Goal: Task Accomplishment & Management: Use online tool/utility

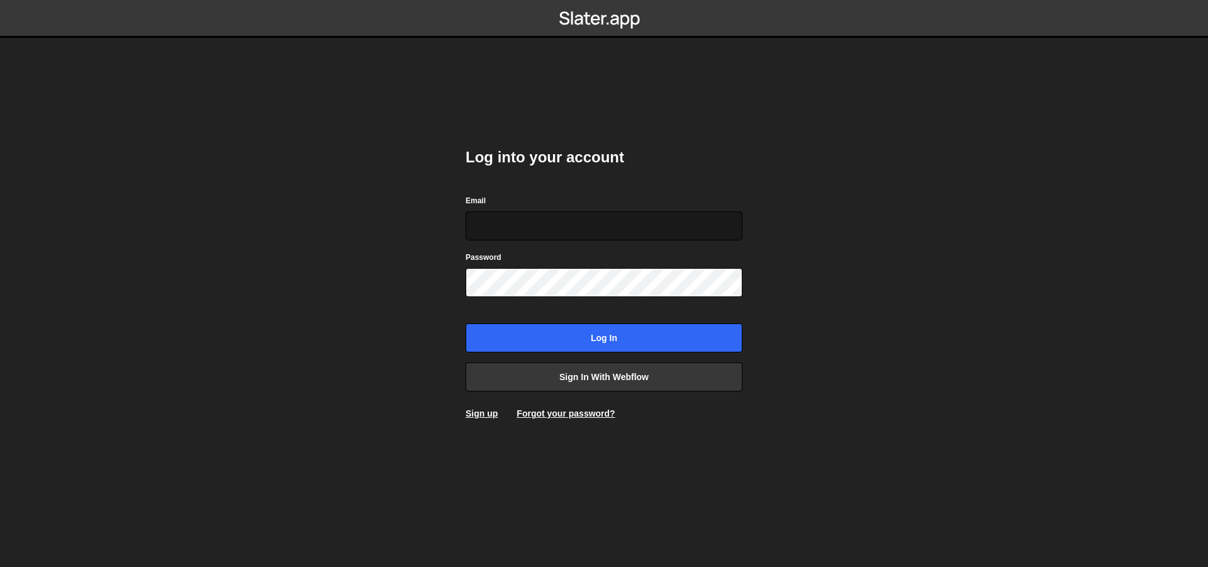
click at [508, 219] on input "Email" at bounding box center [604, 225] width 277 height 29
click at [486, 414] on link "Sign up" at bounding box center [482, 413] width 32 height 10
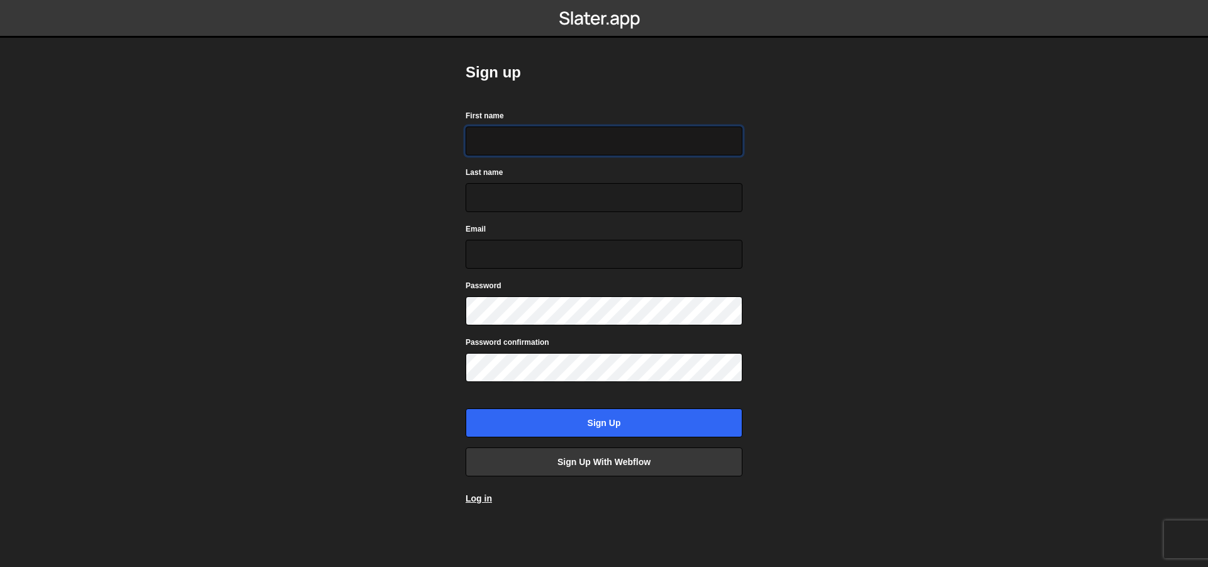
click at [585, 147] on input "First name" at bounding box center [604, 140] width 277 height 29
type input "Darwin"
type input "Maas"
type input "[EMAIL_ADDRESS][DOMAIN_NAME]"
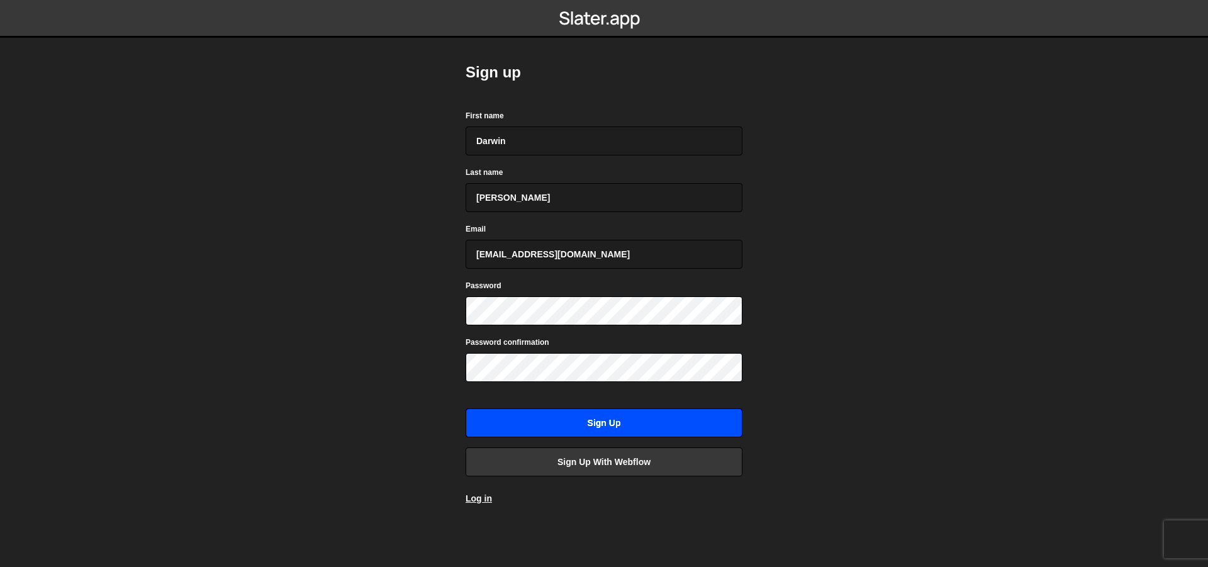
click at [673, 416] on input "Sign up" at bounding box center [604, 422] width 277 height 29
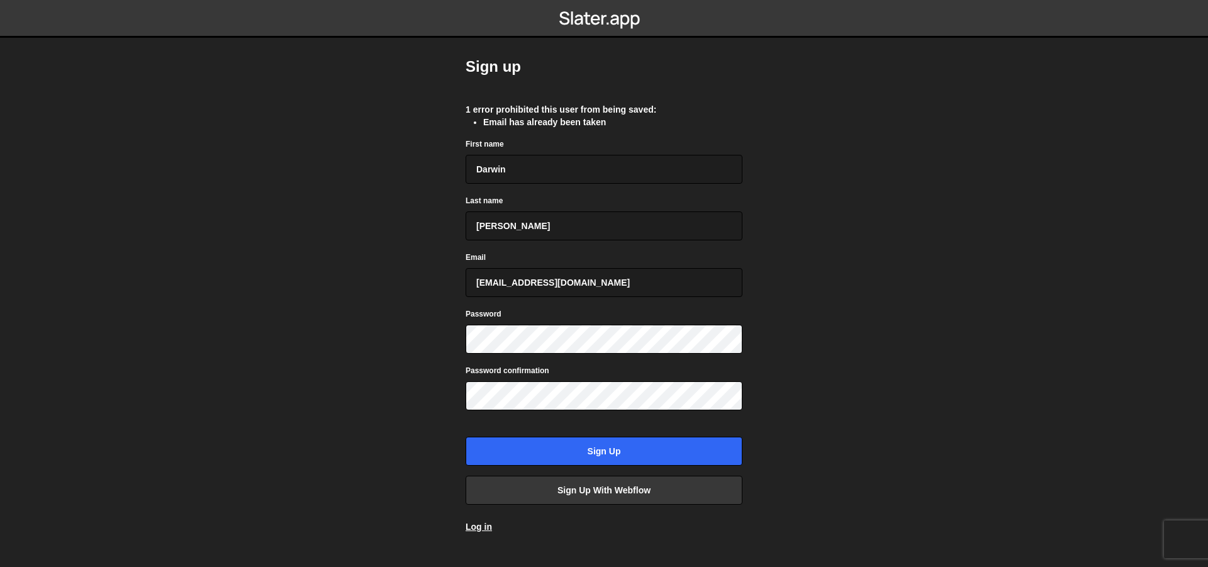
click at [492, 525] on div "Log in" at bounding box center [604, 526] width 277 height 13
click at [491, 525] on link "Log in" at bounding box center [479, 526] width 26 height 10
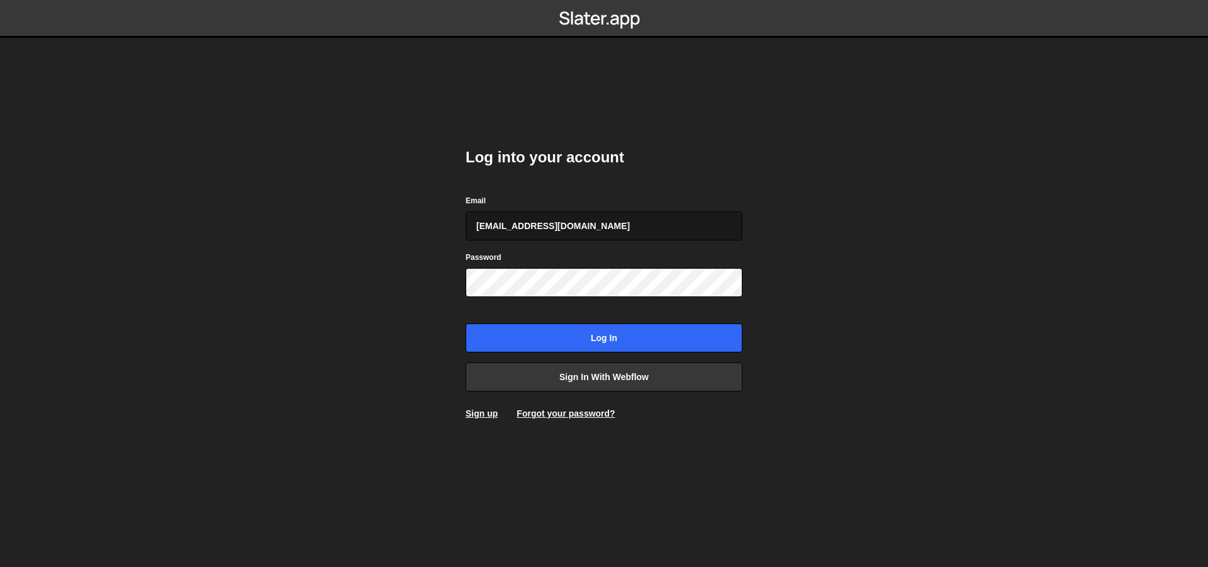
type input "[EMAIL_ADDRESS][DOMAIN_NAME]"
click at [466, 323] on input "Log in" at bounding box center [604, 337] width 277 height 29
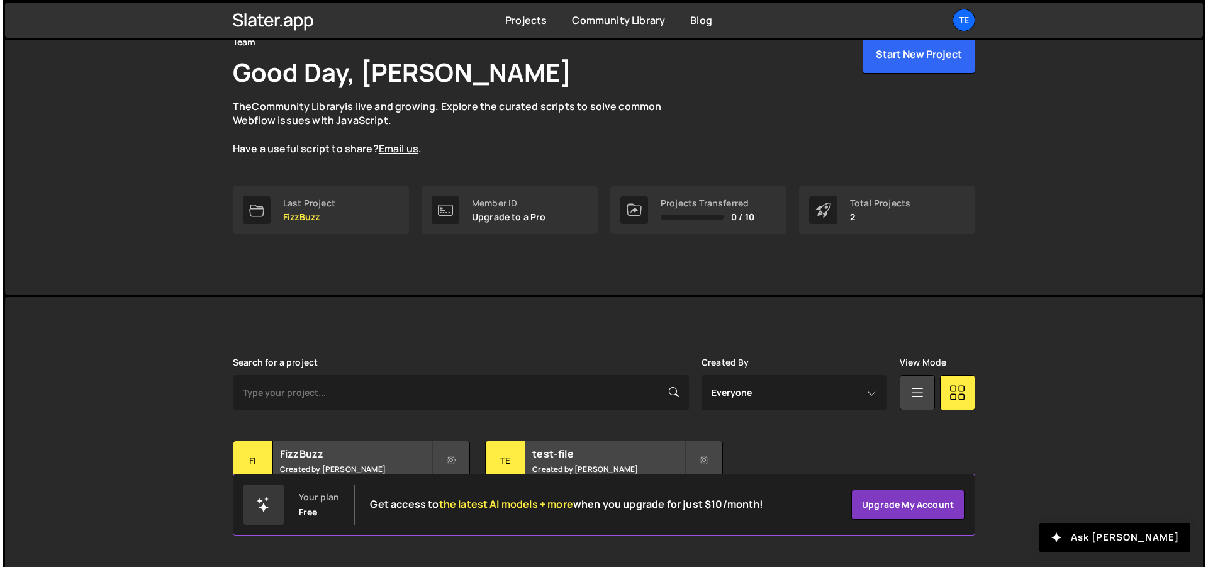
scroll to position [81, 0]
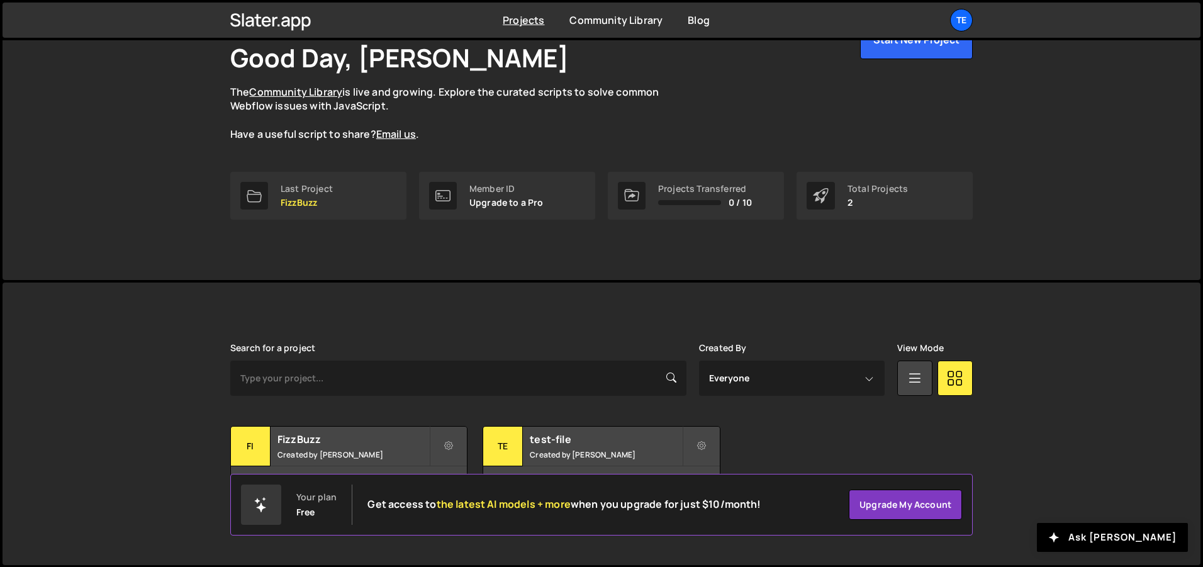
click at [876, 191] on div "Total Projects" at bounding box center [877, 189] width 60 height 10
click at [698, 444] on icon at bounding box center [701, 446] width 9 height 13
click at [736, 517] on link "Delete Project" at bounding box center [758, 517] width 150 height 20
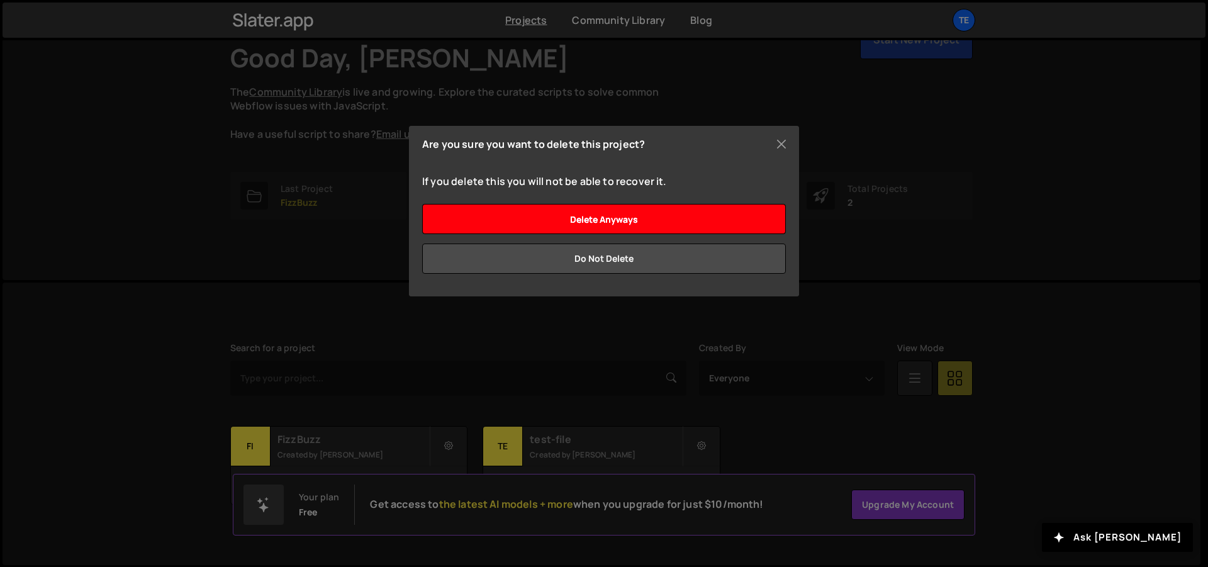
click at [648, 224] on input "Delete anyways" at bounding box center [604, 219] width 364 height 30
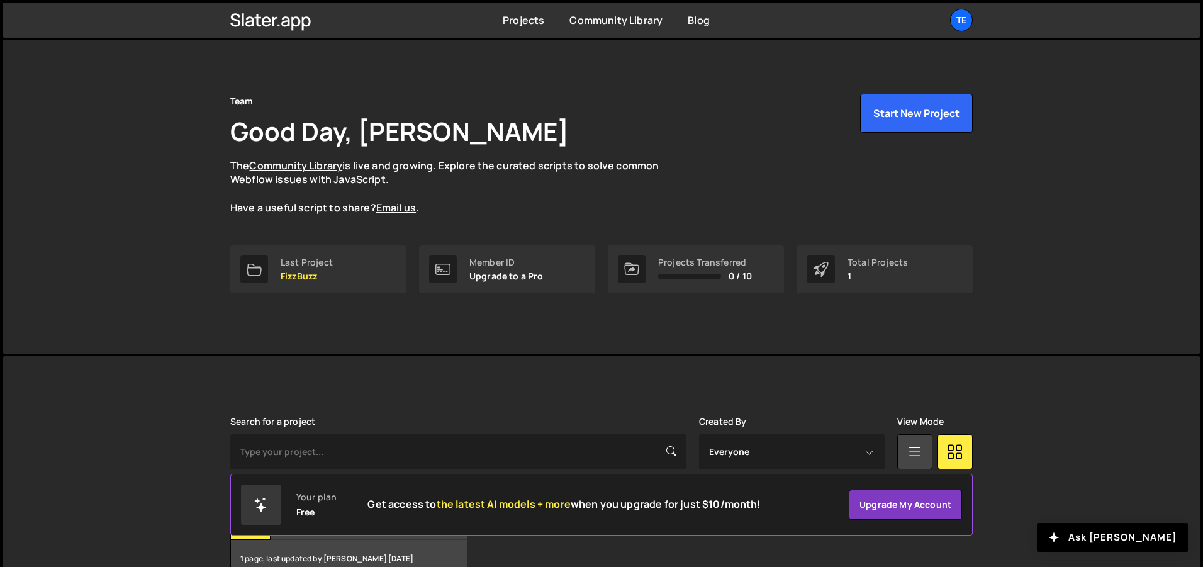
scroll to position [8, 0]
click at [316, 496] on div "Your plan" at bounding box center [316, 497] width 40 height 10
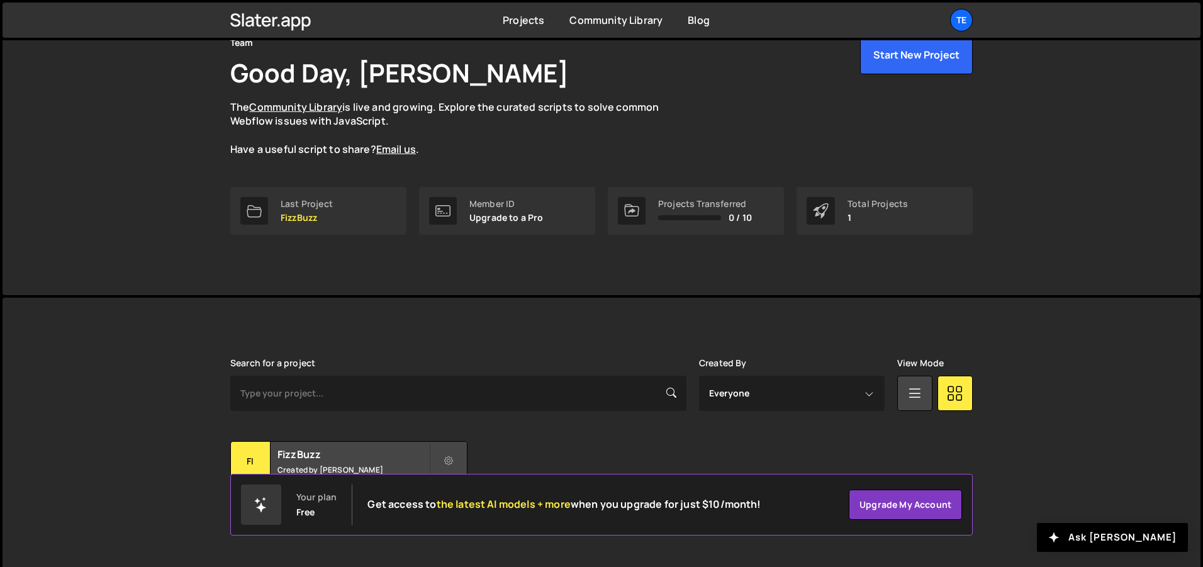
scroll to position [81, 0]
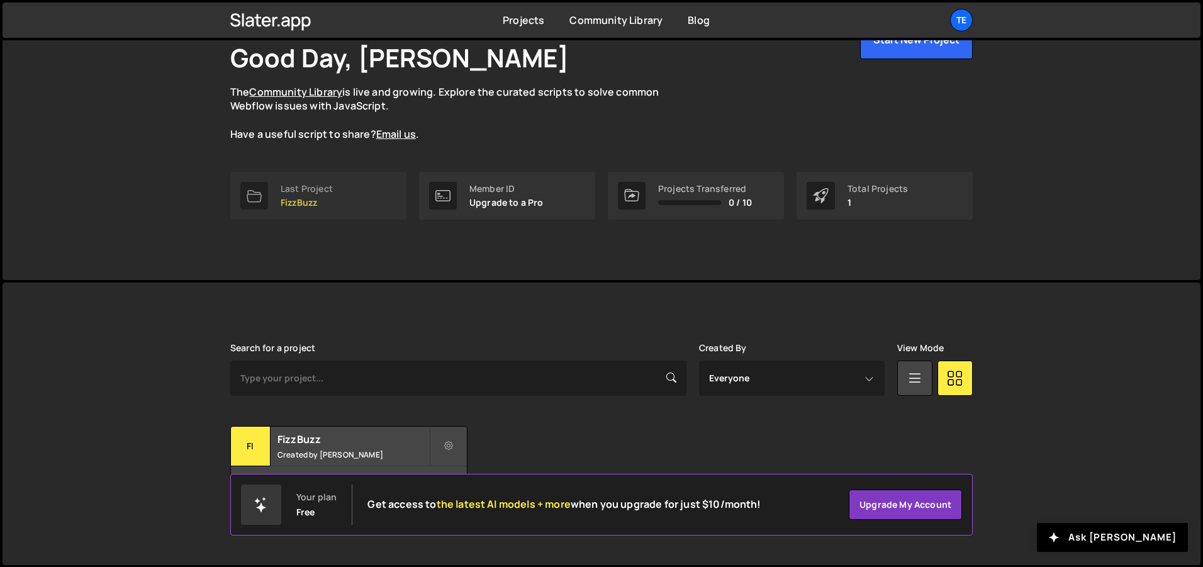
click at [285, 184] on div "Last Project" at bounding box center [307, 189] width 52 height 10
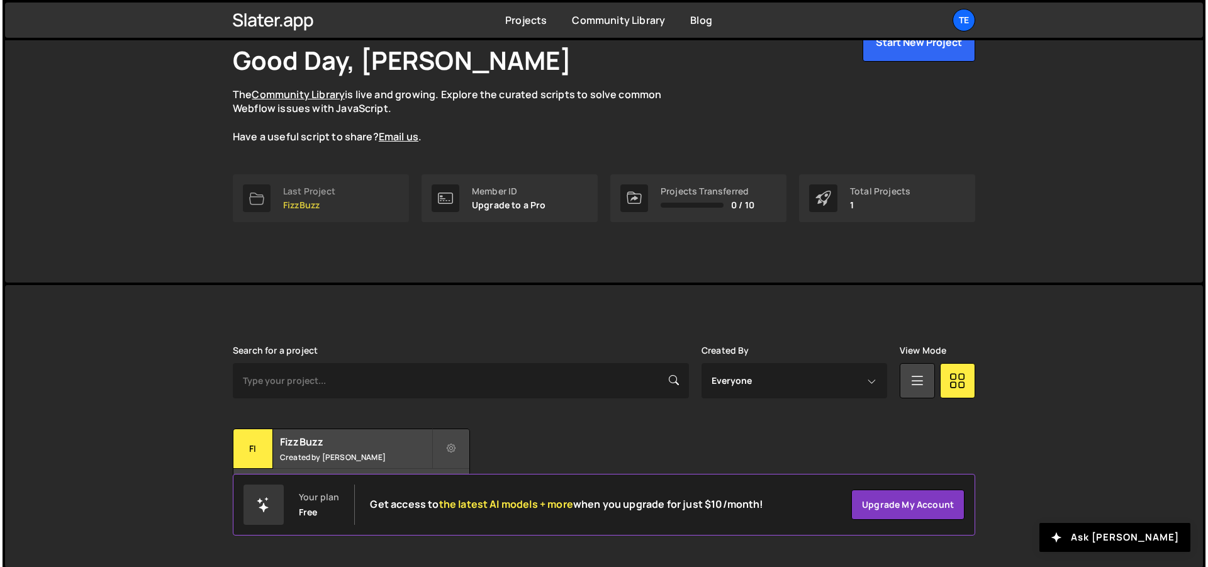
scroll to position [81, 0]
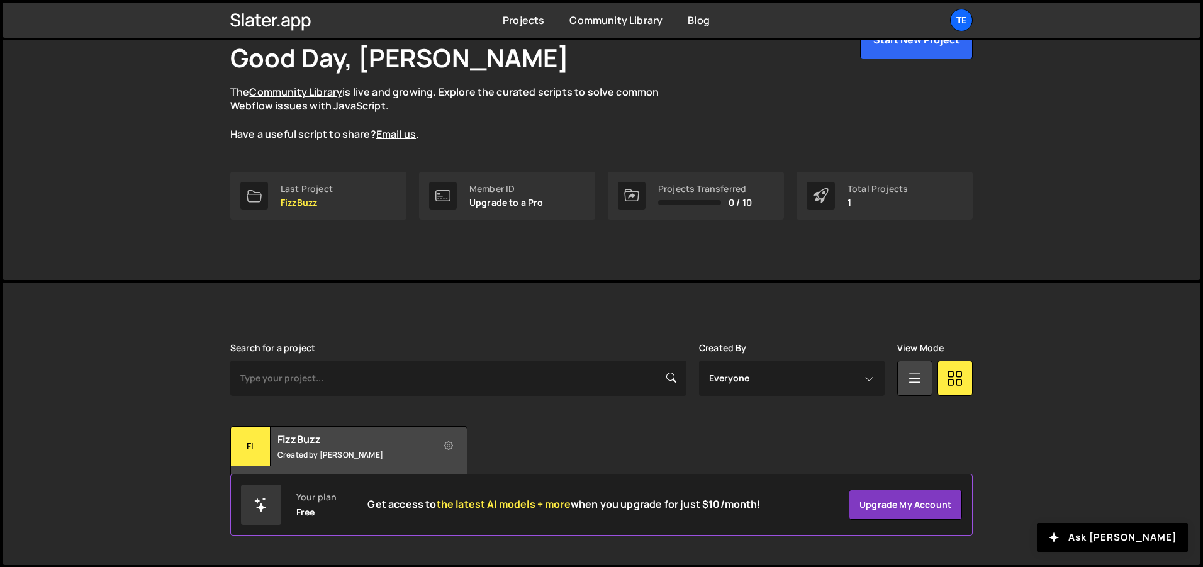
click at [446, 443] on icon at bounding box center [448, 446] width 9 height 13
click at [515, 514] on link "Delete Project" at bounding box center [506, 517] width 150 height 20
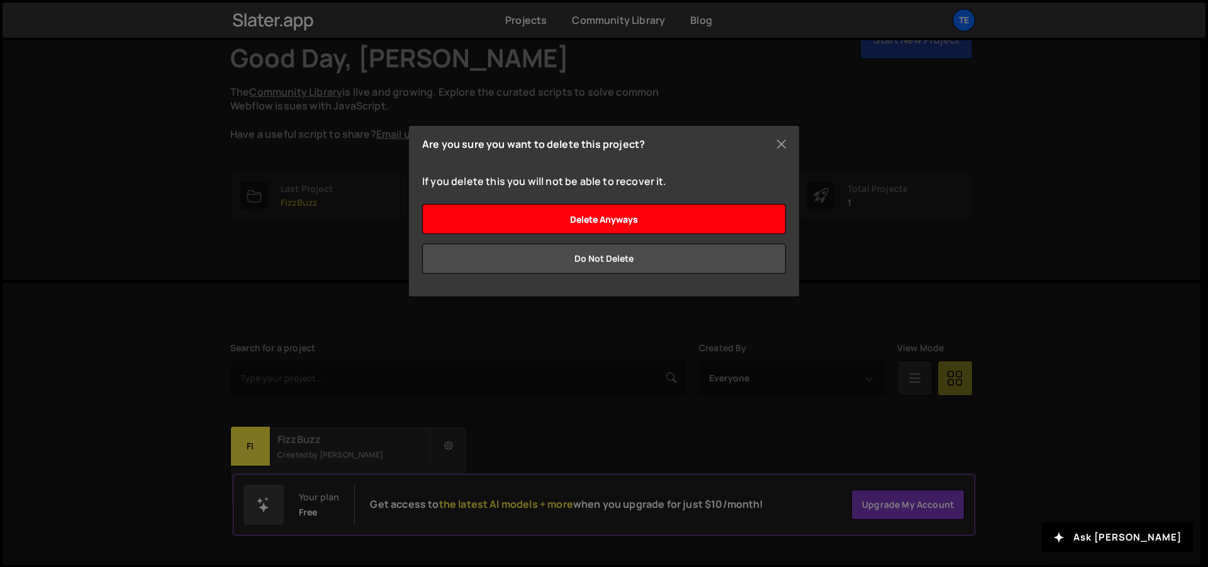
click at [683, 221] on input "Delete anyways" at bounding box center [604, 219] width 364 height 30
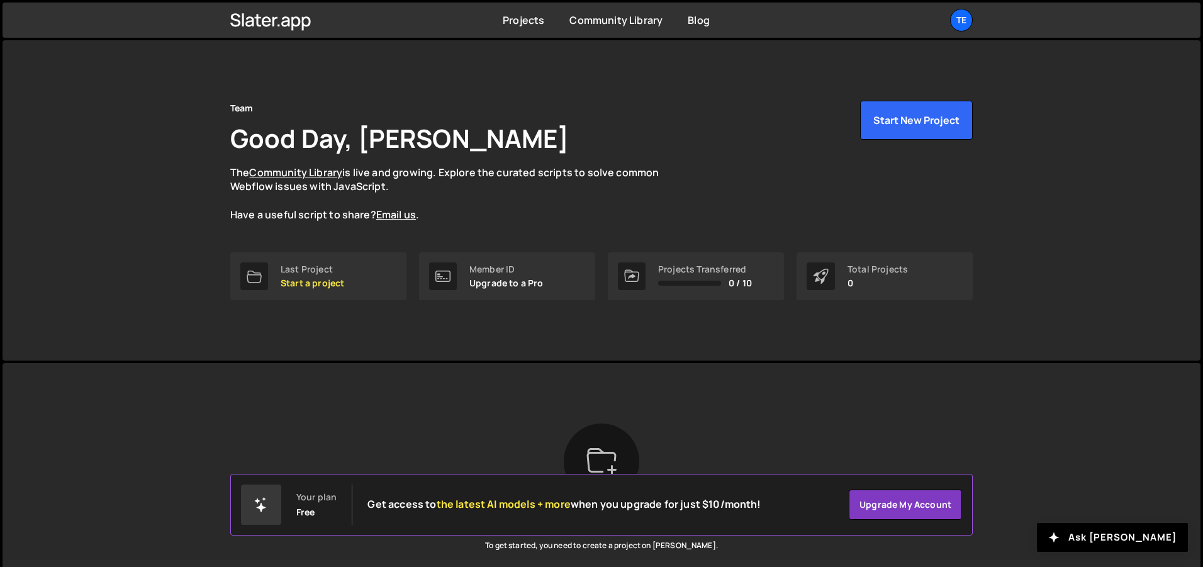
click at [798, 427] on div "You haven’t created any projects yet To get started, you need to create a proje…" at bounding box center [601, 517] width 742 height 189
click at [957, 26] on div "Te" at bounding box center [961, 20] width 23 height 23
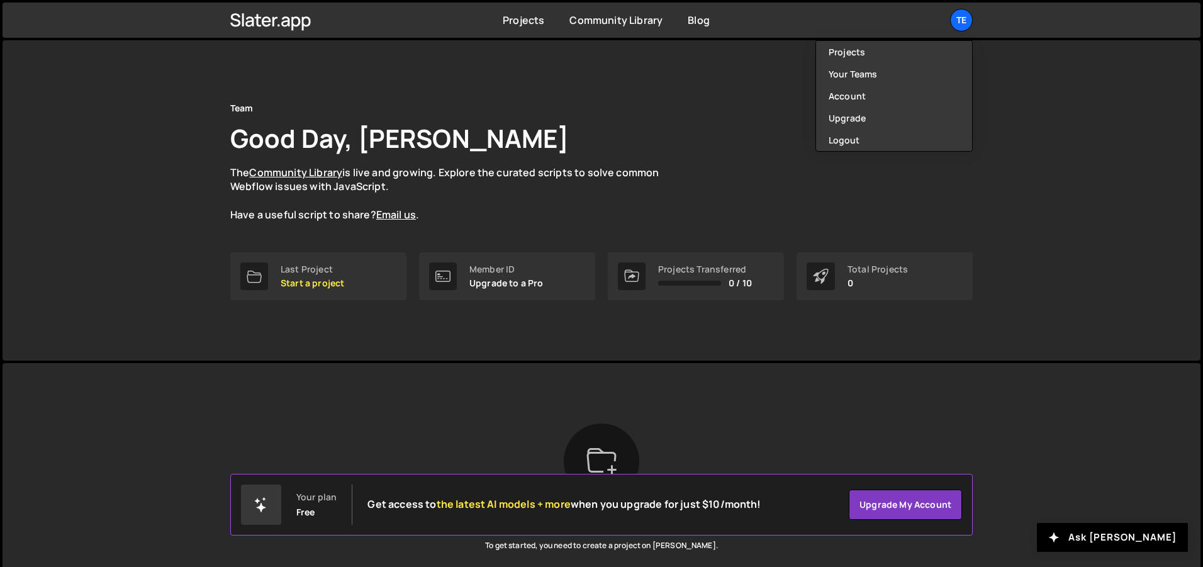
click at [1061, 184] on div "Team Good Day, Darwin Maas The Community Library is live and growing. Explore t…" at bounding box center [602, 200] width 1198 height 320
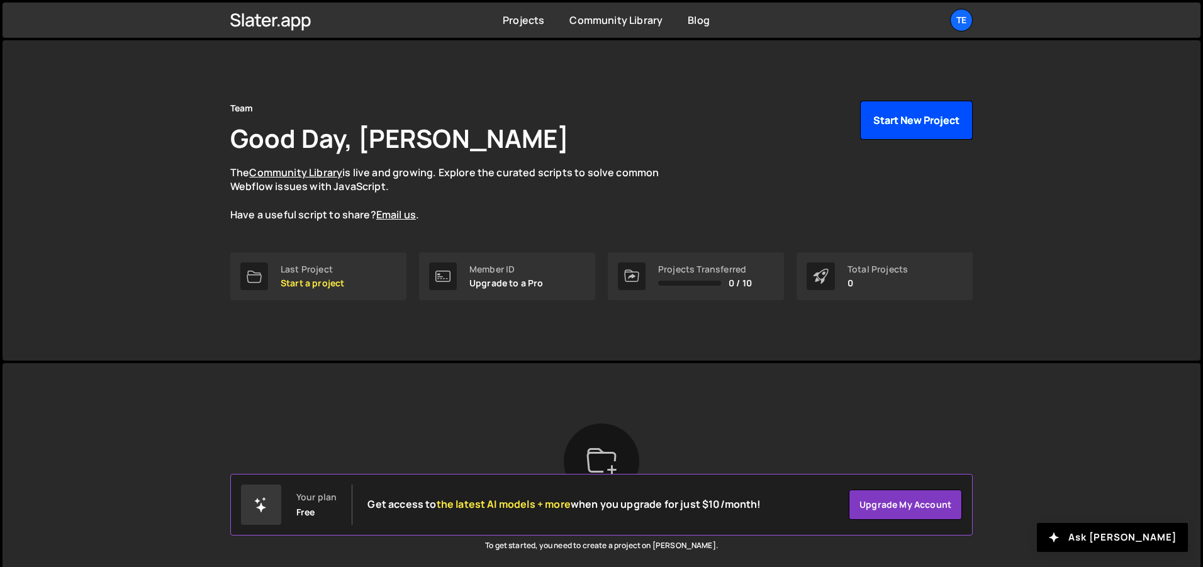
click at [924, 120] on button "Start New Project" at bounding box center [916, 120] width 113 height 39
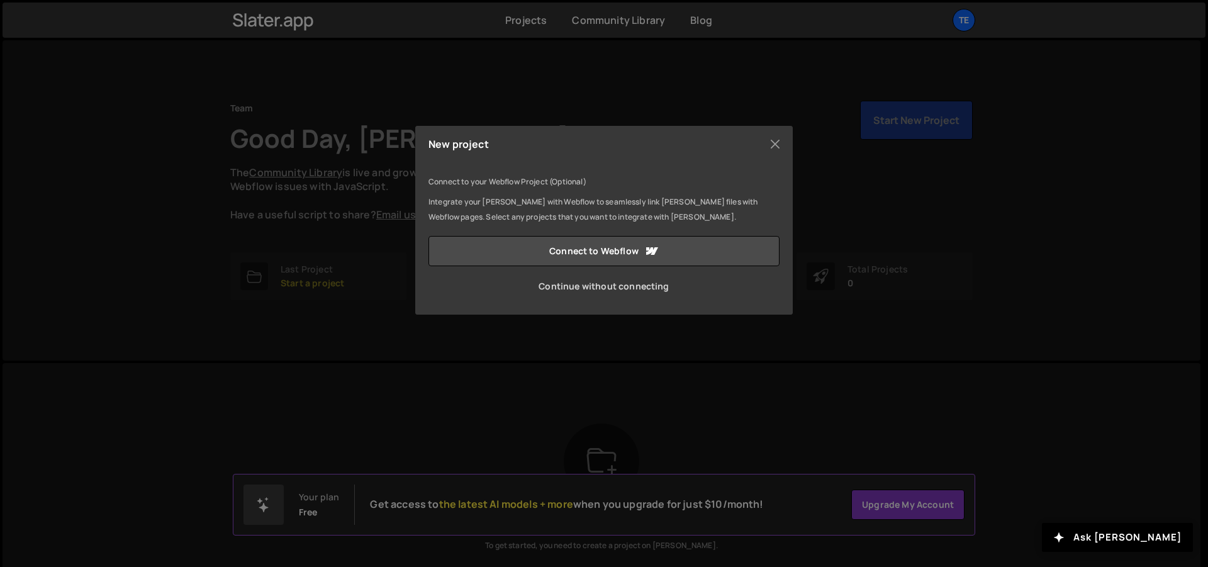
click at [645, 286] on link "Continue without connecting" at bounding box center [603, 286] width 351 height 30
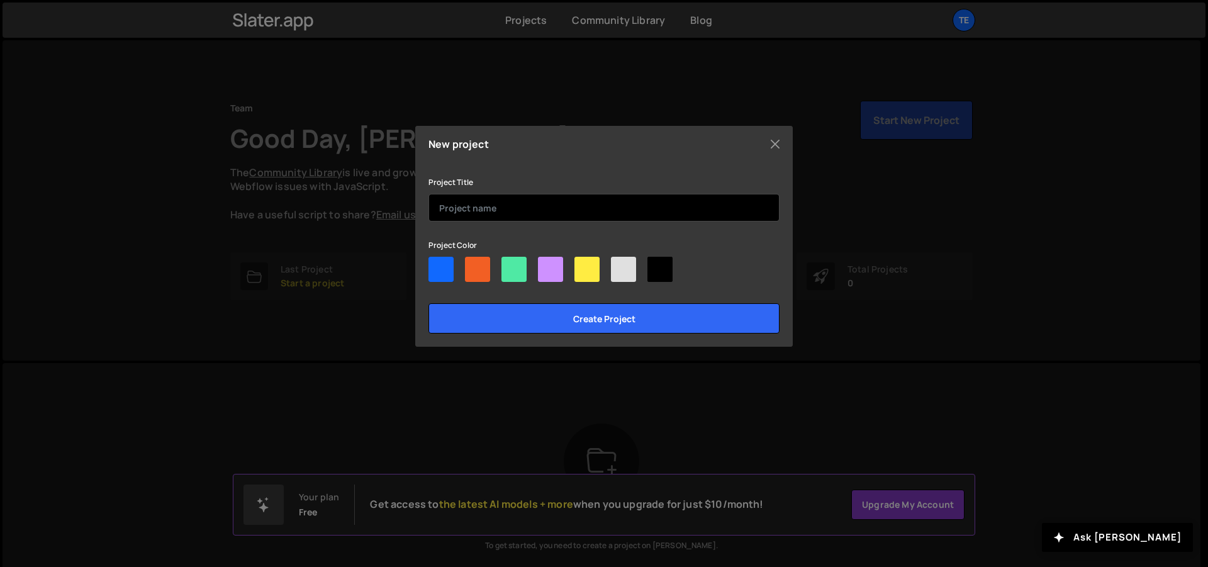
click at [510, 209] on input "text" at bounding box center [603, 208] width 351 height 28
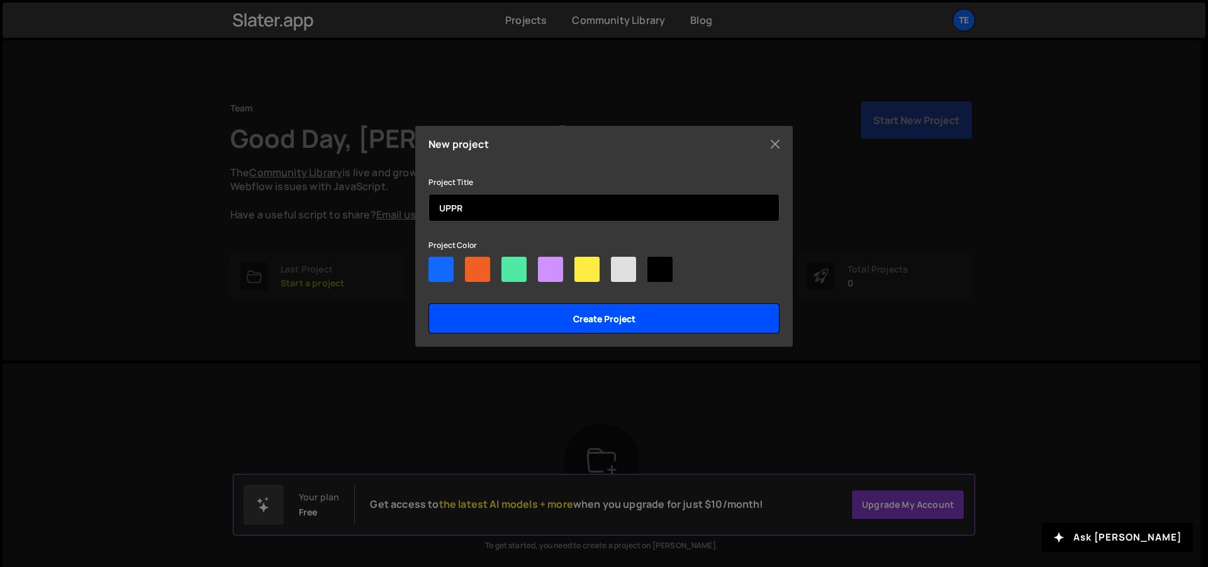
type input "UPPR"
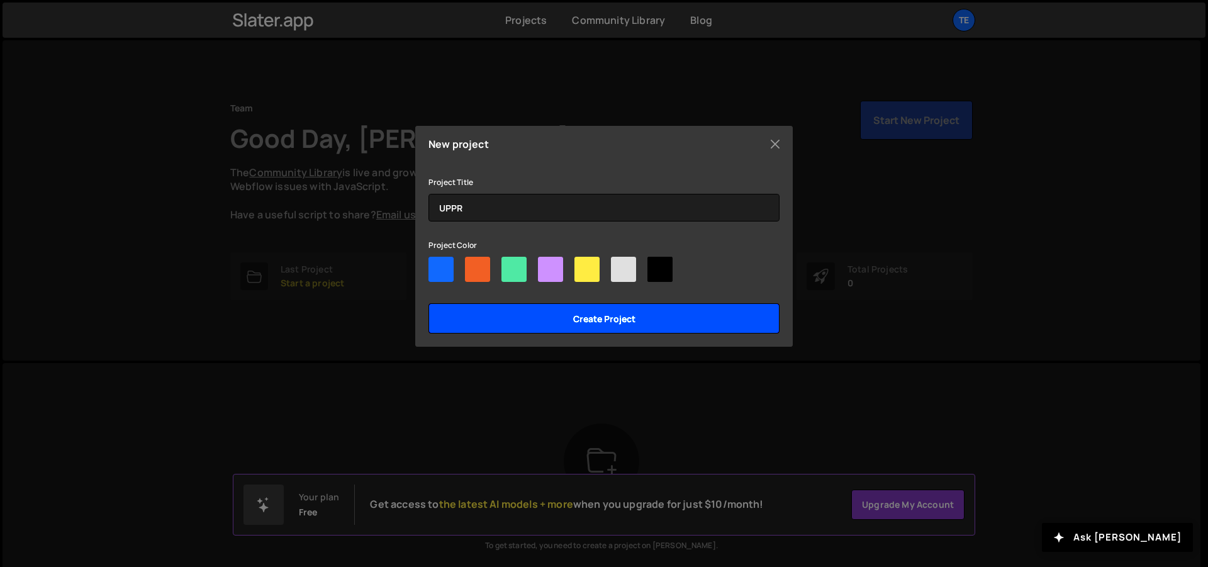
click at [588, 325] on input "Create project" at bounding box center [603, 318] width 351 height 30
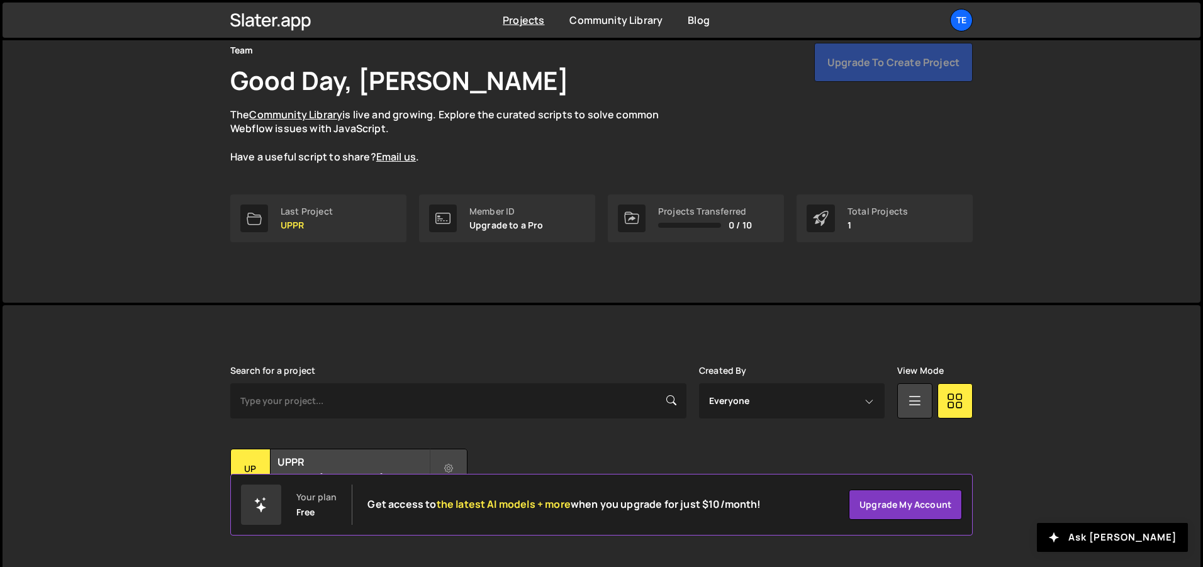
scroll to position [81, 0]
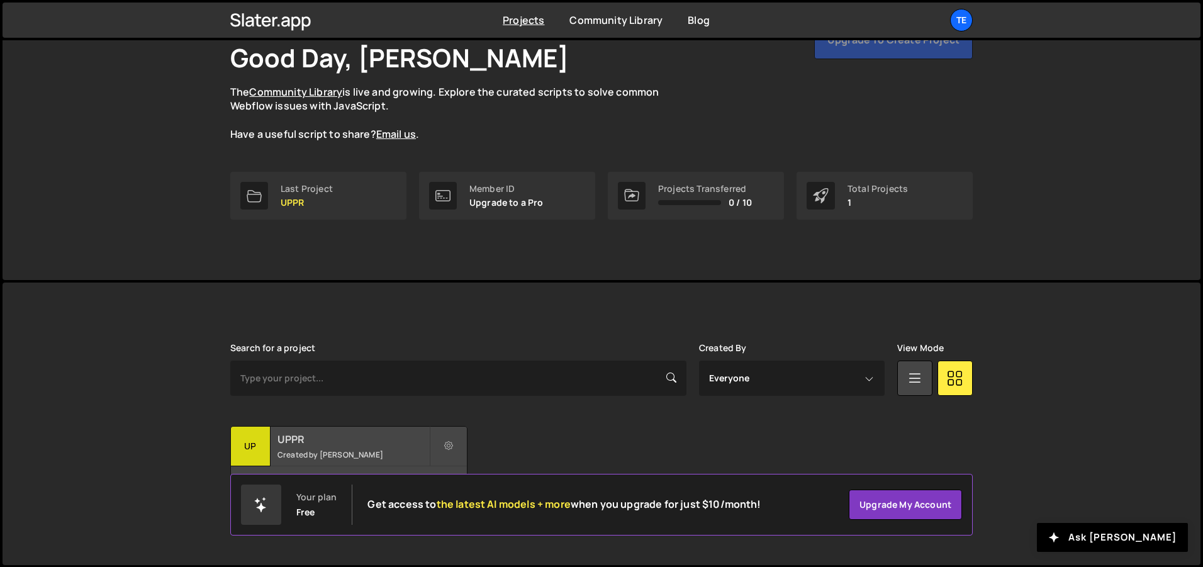
click at [348, 442] on h2 "UPPR" at bounding box center [353, 439] width 152 height 14
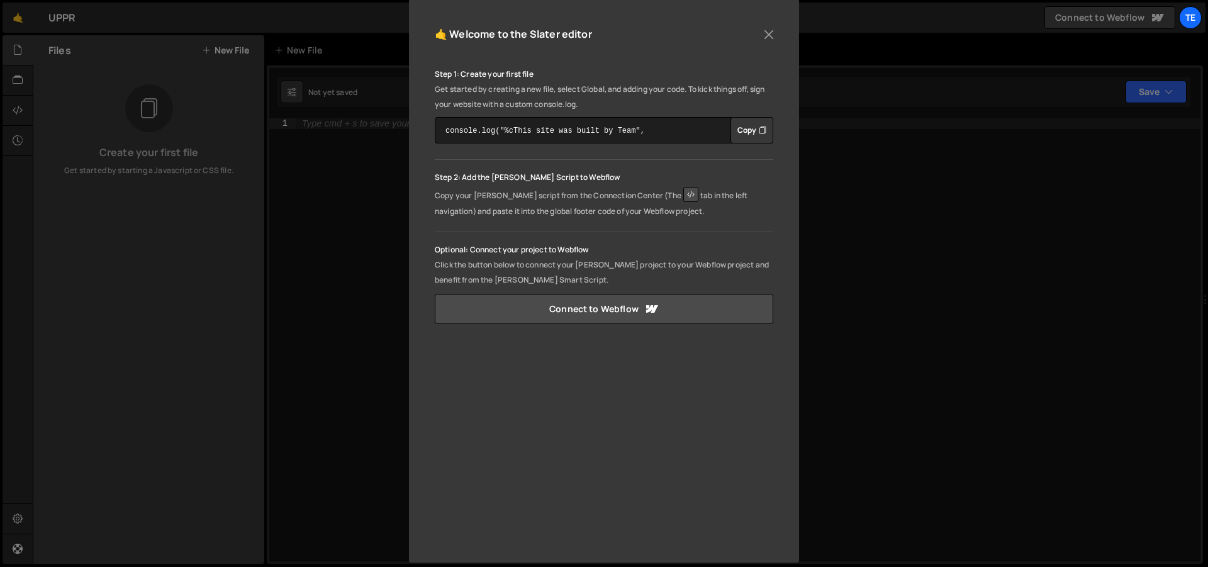
scroll to position [130, 0]
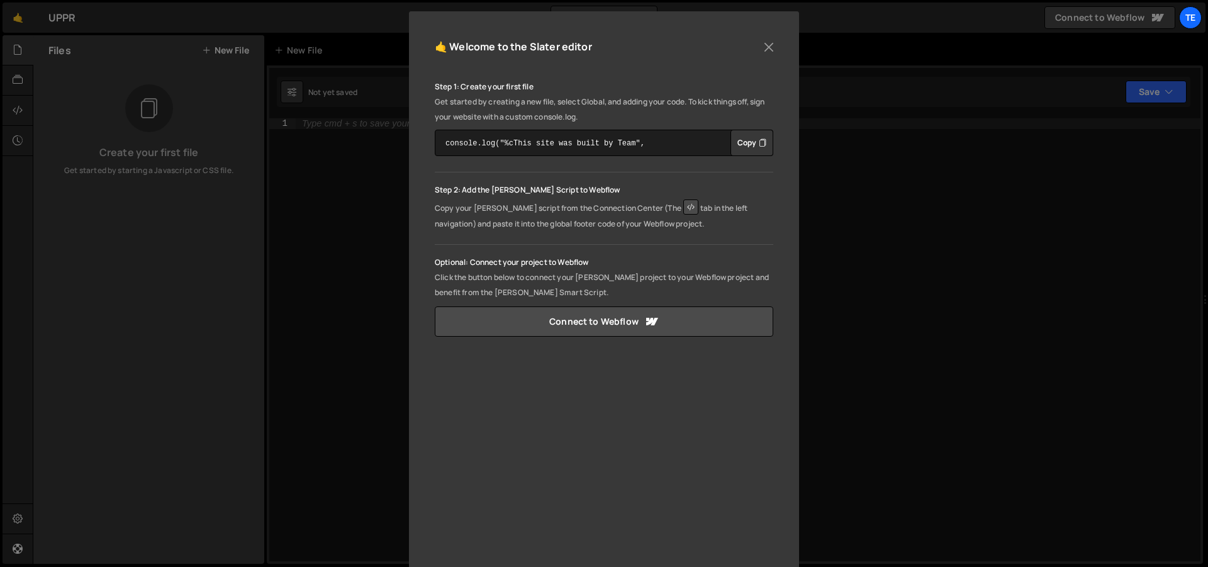
click at [747, 140] on button "Copy" at bounding box center [751, 143] width 43 height 26
click at [767, 47] on button "Close" at bounding box center [768, 47] width 19 height 19
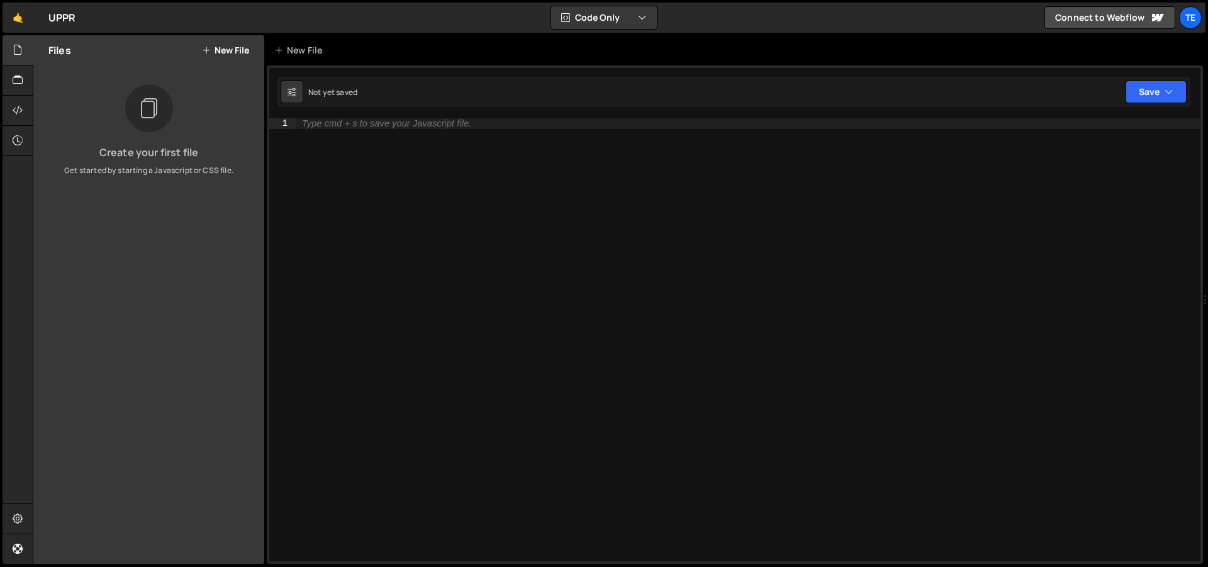
click at [469, 162] on div "Type cmd + s to save your Javascript file." at bounding box center [748, 350] width 905 height 464
click at [1140, 95] on button "Save" at bounding box center [1155, 92] width 61 height 23
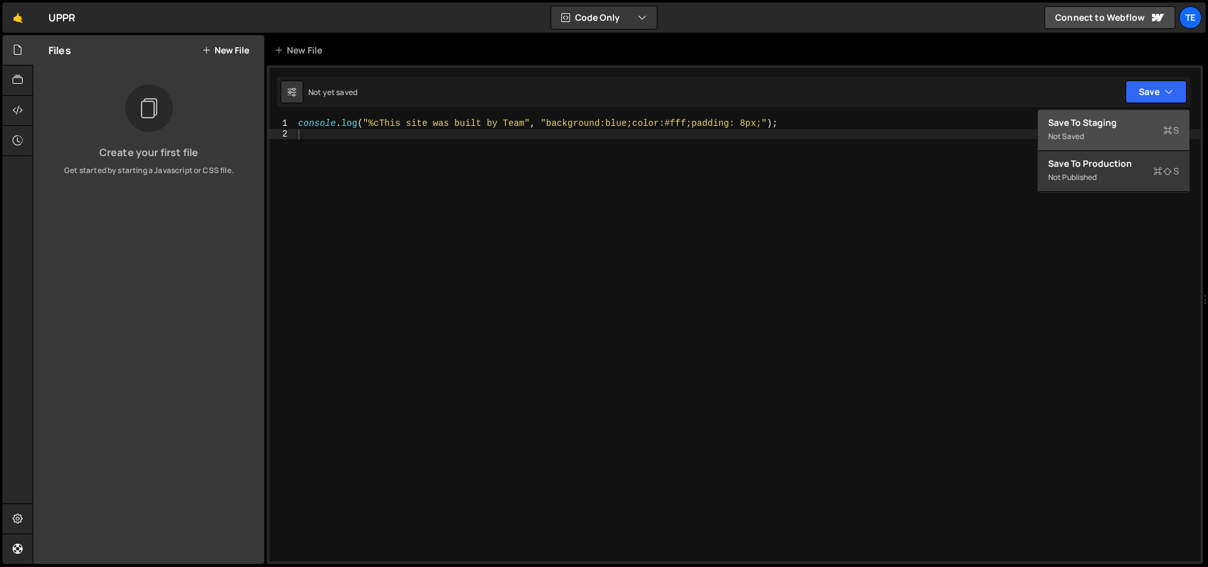
click at [1080, 135] on div "Not saved" at bounding box center [1113, 136] width 131 height 15
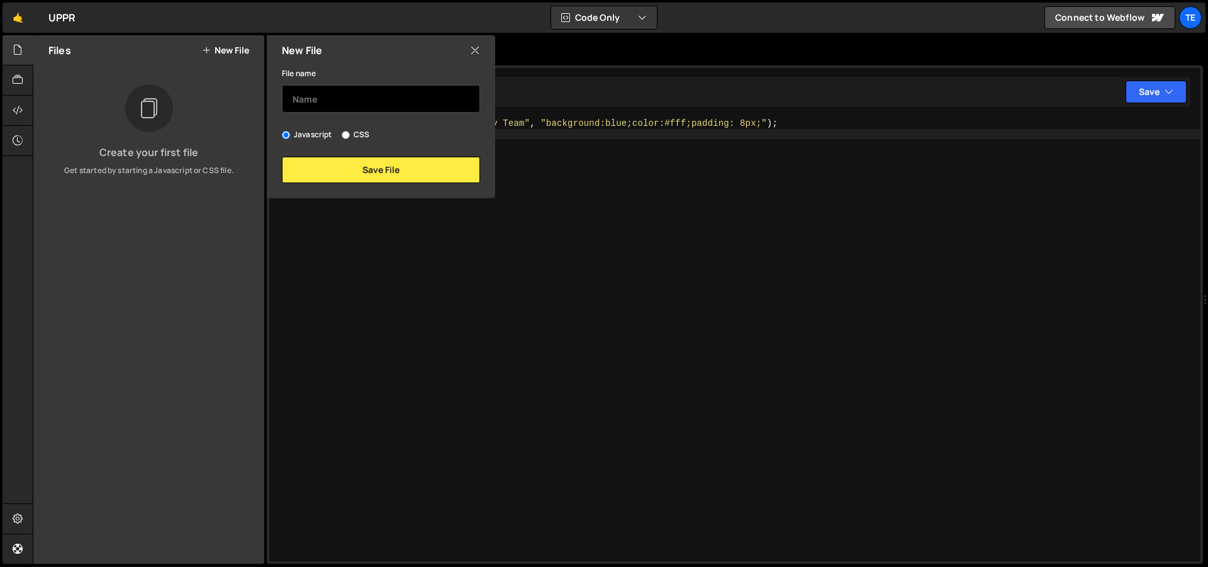
click at [428, 102] on input "text" at bounding box center [381, 99] width 198 height 28
type input "script"
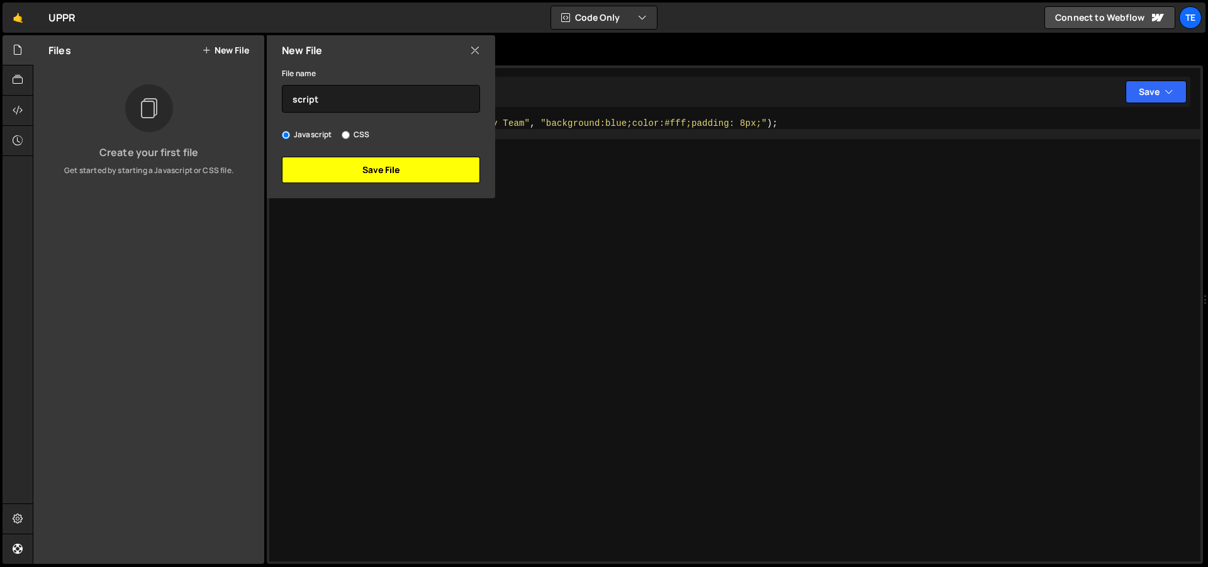
click at [408, 175] on button "Save File" at bounding box center [381, 170] width 198 height 26
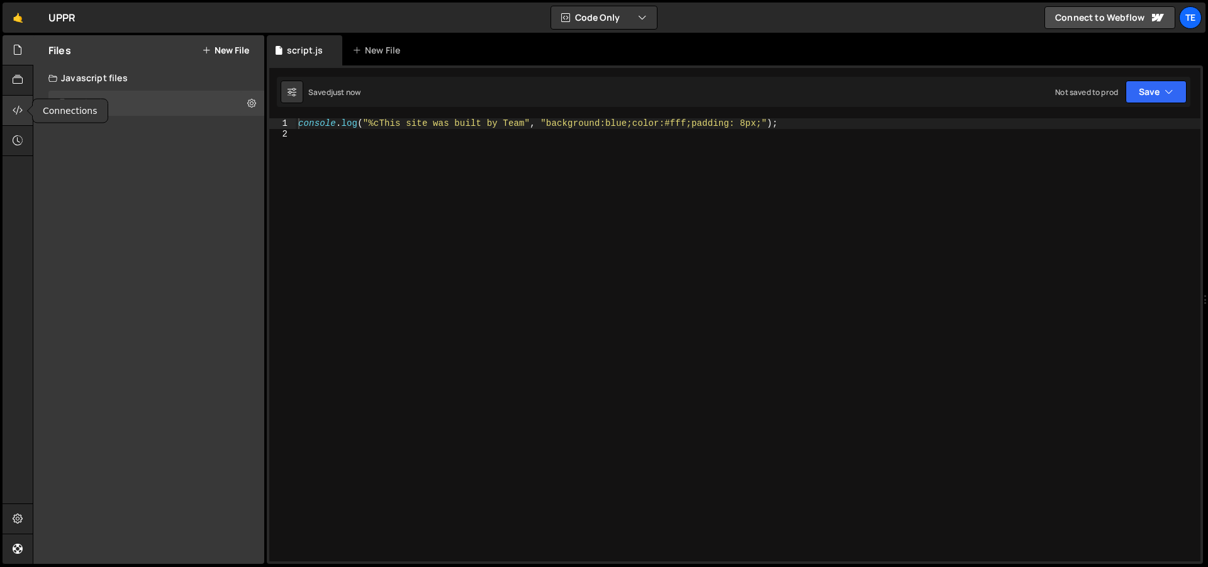
click at [20, 113] on icon at bounding box center [18, 110] width 10 height 14
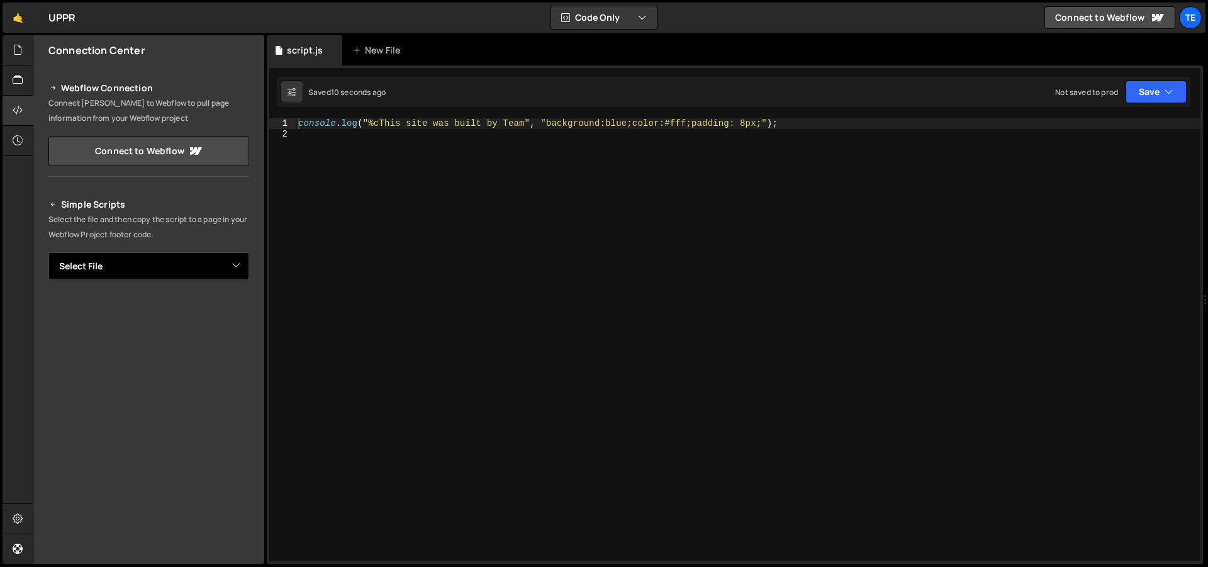
click at [165, 257] on select "Select File script.js" at bounding box center [148, 266] width 201 height 28
select select "47528"
click at [48, 252] on select "Select File script.js" at bounding box center [148, 266] width 201 height 28
click at [206, 312] on button "Copy" at bounding box center [210, 309] width 43 height 26
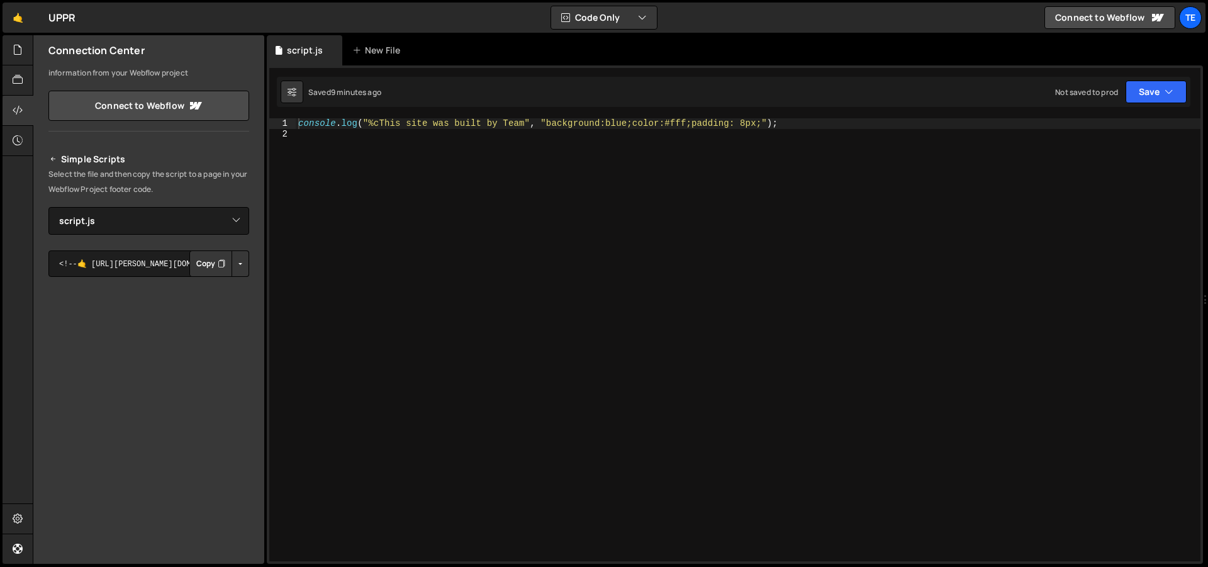
click at [379, 191] on div "console . log ( "%cThis site was built by Team" , "background:blue;color:#fff;p…" at bounding box center [748, 350] width 905 height 464
